Goal: Task Accomplishment & Management: Use online tool/utility

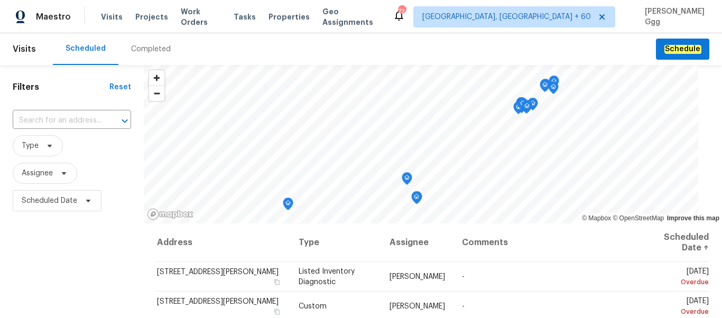
click at [153, 47] on div "Completed" at bounding box center [151, 49] width 40 height 11
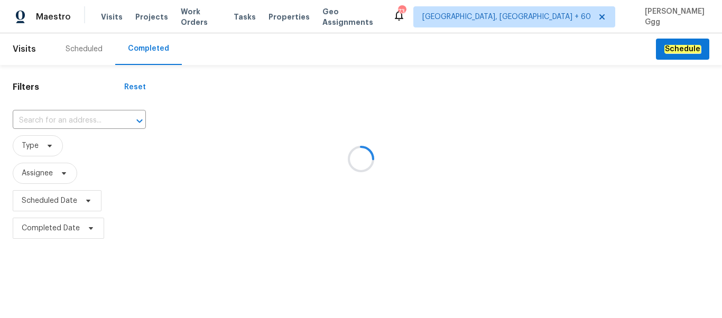
click at [62, 117] on div at bounding box center [361, 159] width 722 height 318
click at [32, 120] on div at bounding box center [361, 159] width 722 height 318
click at [32, 113] on div at bounding box center [361, 159] width 722 height 318
click at [26, 117] on div at bounding box center [361, 159] width 722 height 318
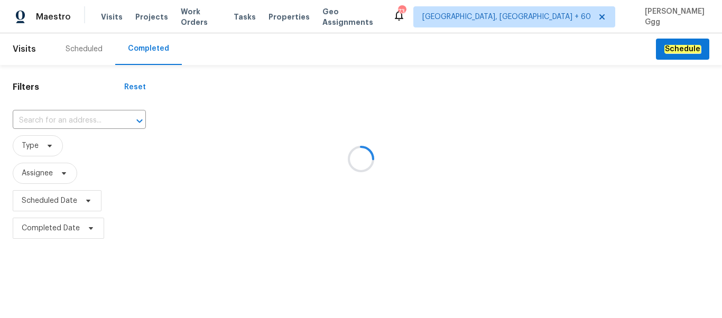
click at [26, 117] on div at bounding box center [361, 159] width 722 height 318
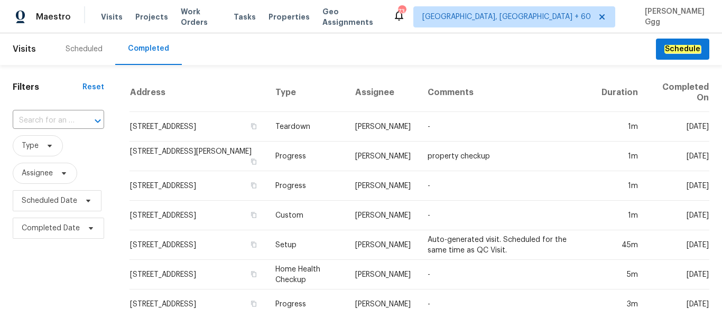
click at [26, 117] on input "text" at bounding box center [44, 121] width 62 height 16
paste input "[STREET_ADDRESS]"
type input "[STREET_ADDRESS]"
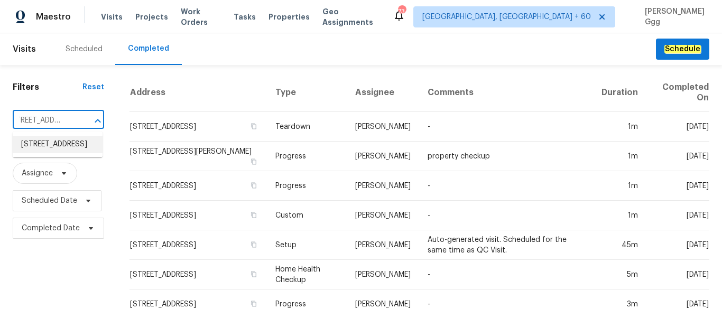
click at [40, 142] on li "[STREET_ADDRESS]" at bounding box center [58, 144] width 90 height 17
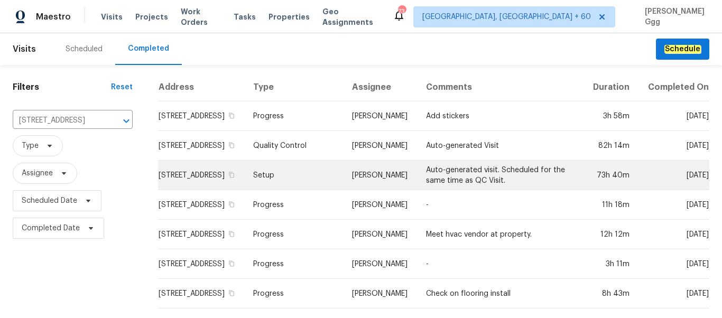
click at [301, 186] on td "Setup" at bounding box center [294, 176] width 99 height 30
